Goal: Navigation & Orientation: Find specific page/section

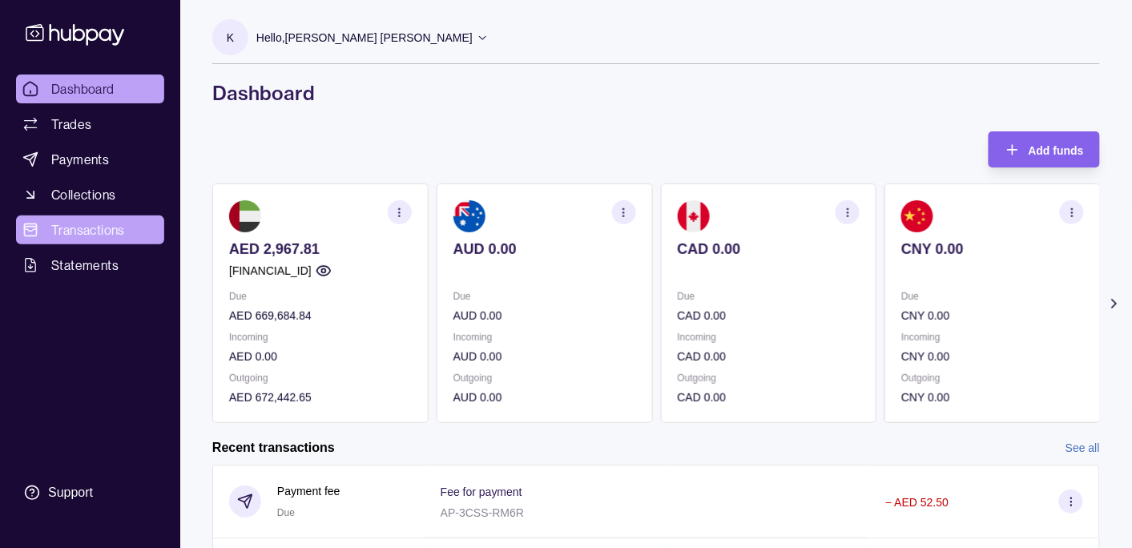
click at [74, 229] on span "Transactions" at bounding box center [88, 229] width 74 height 19
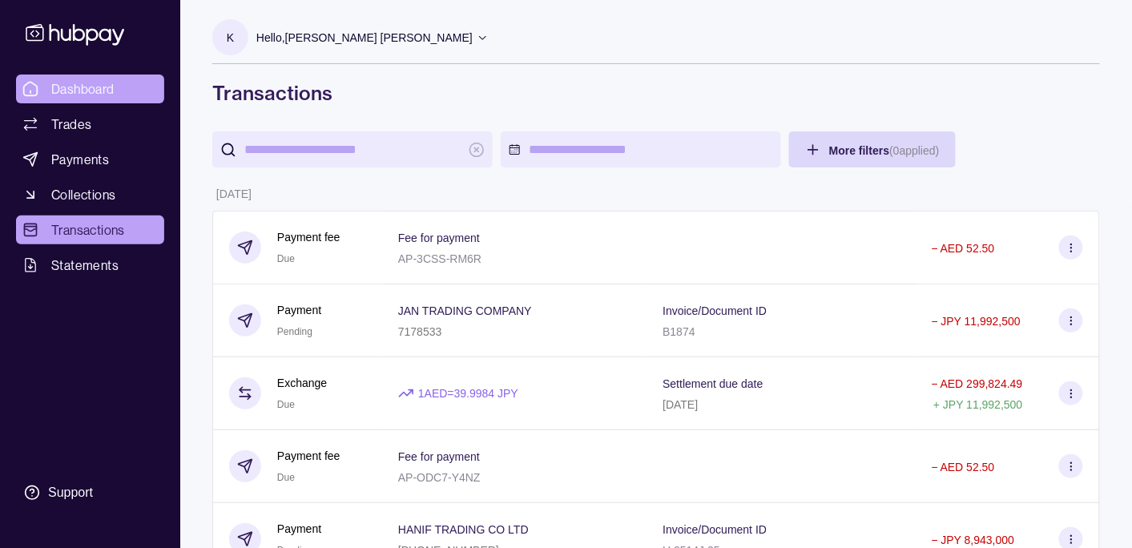
click at [91, 82] on span "Dashboard" at bounding box center [82, 88] width 63 height 19
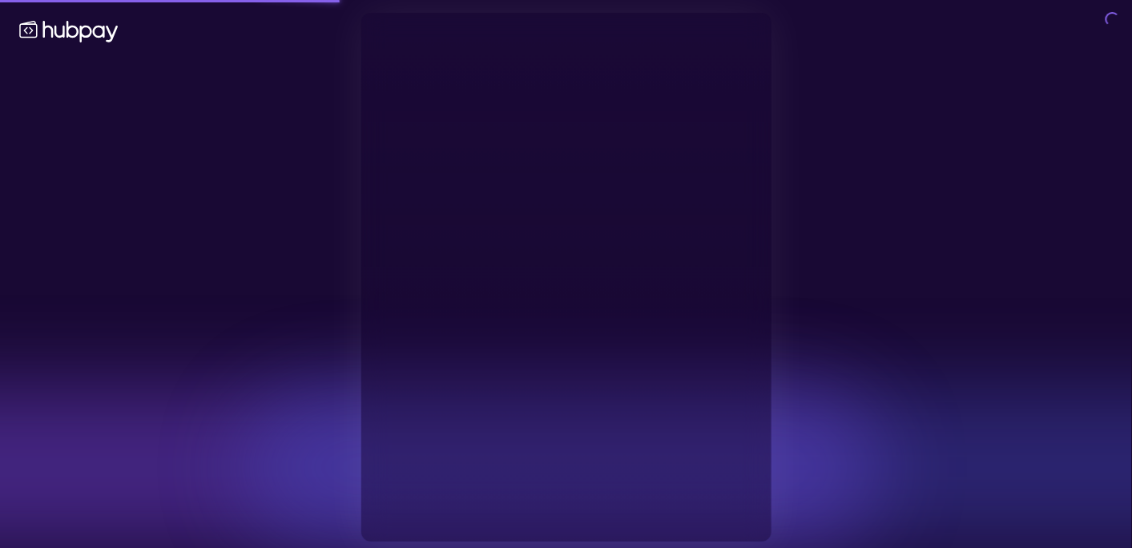
type input "**********"
